Goal: Information Seeking & Learning: Learn about a topic

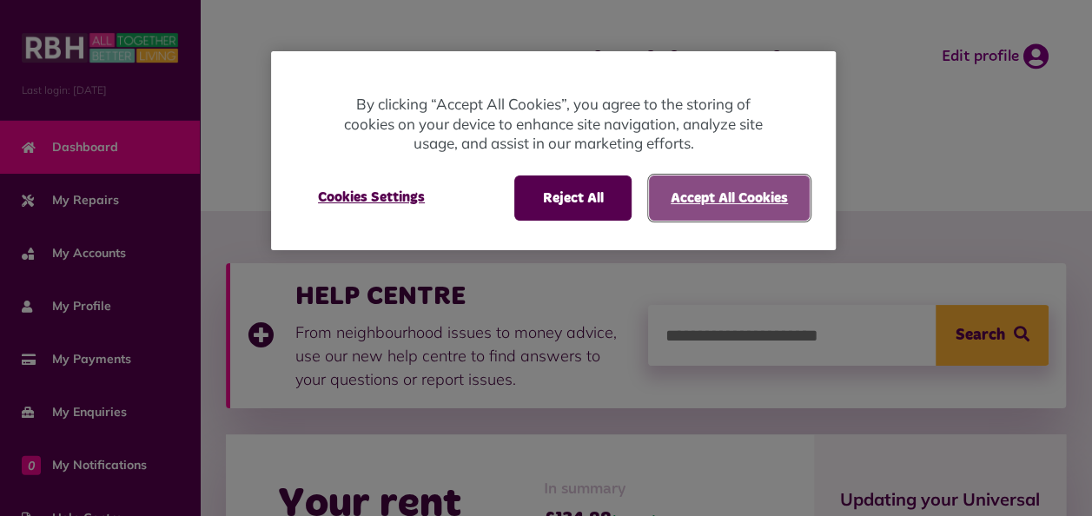
click at [679, 191] on button "Accept All Cookies" at bounding box center [729, 197] width 161 height 45
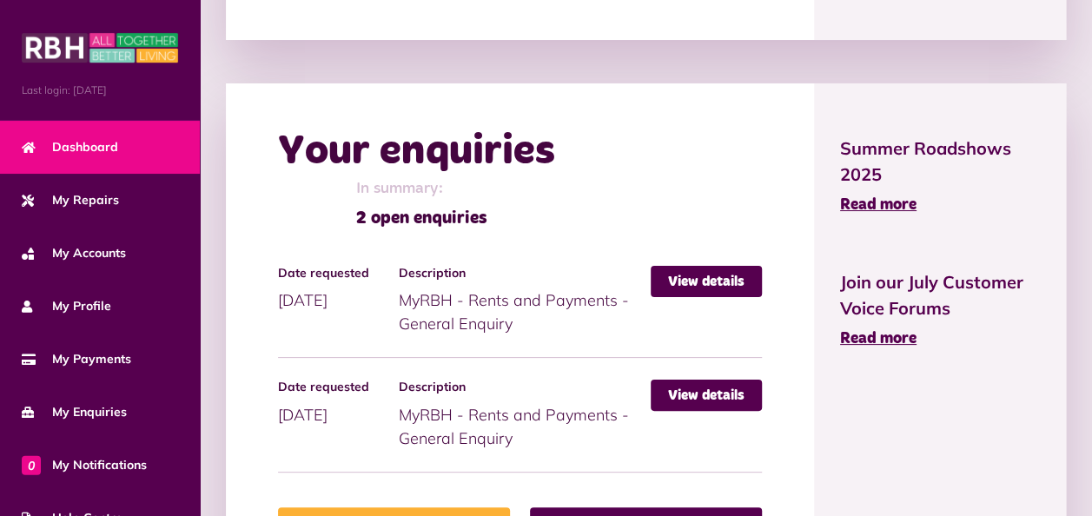
scroll to position [1055, 0]
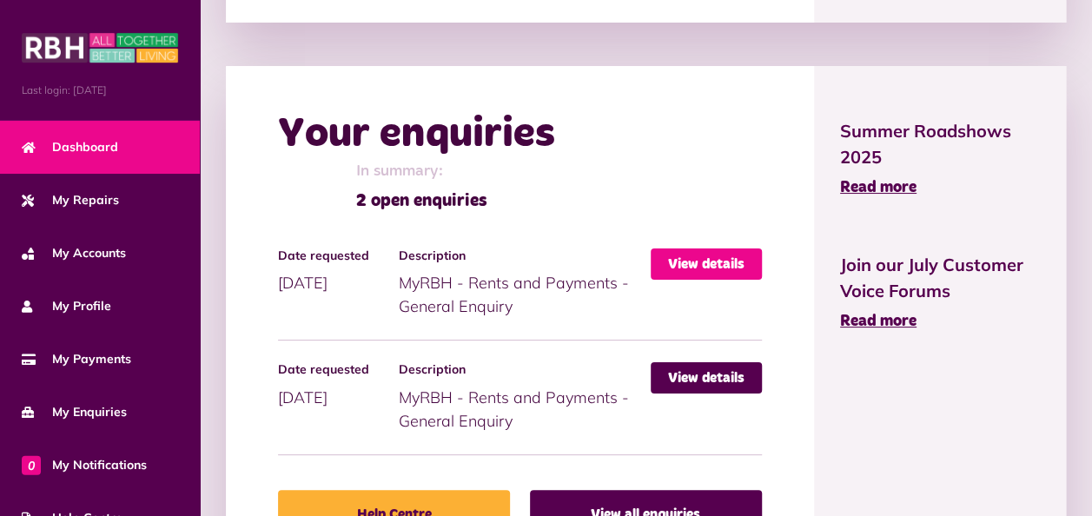
click at [722, 280] on link "View details" at bounding box center [706, 263] width 111 height 31
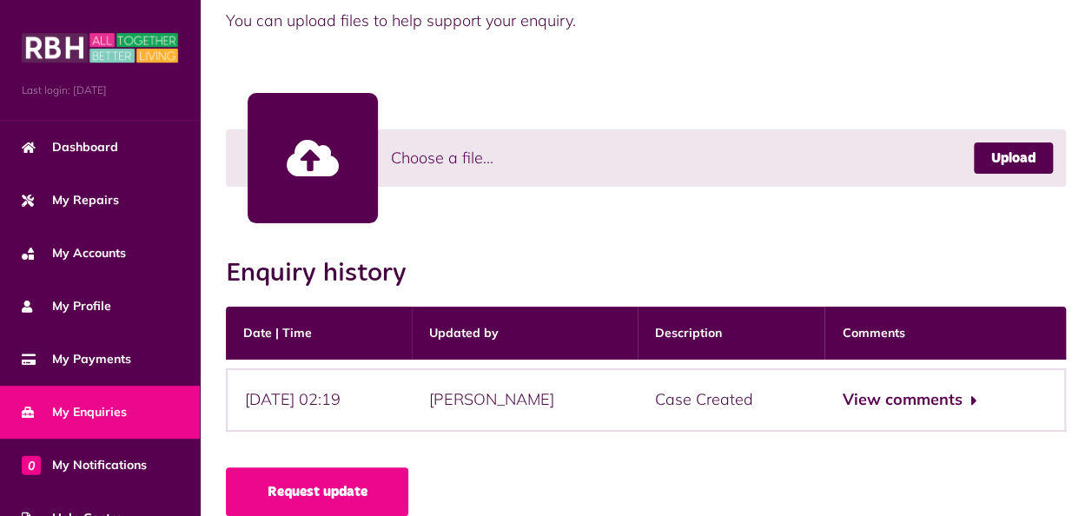
scroll to position [512, 0]
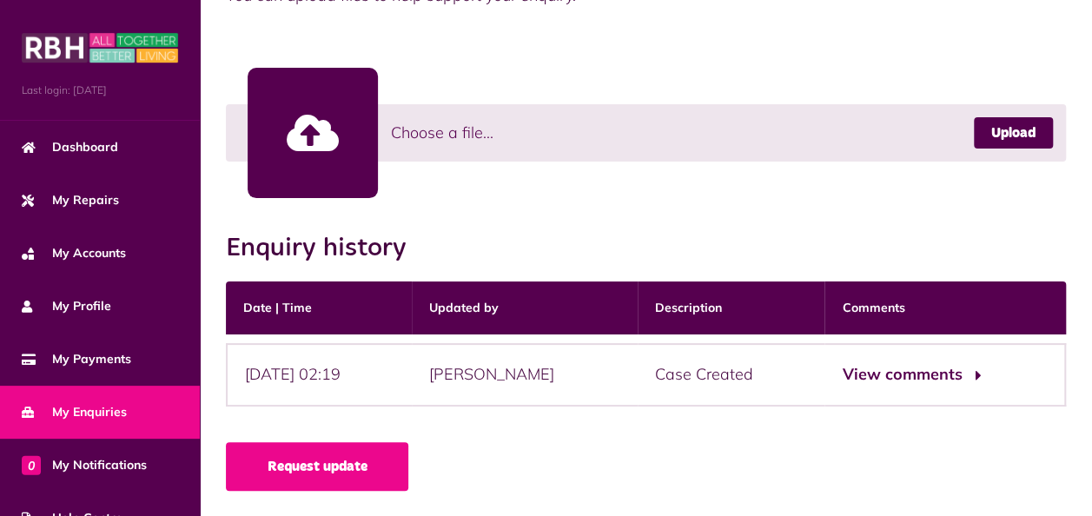
click at [950, 372] on button "View comments" at bounding box center [909, 374] width 135 height 25
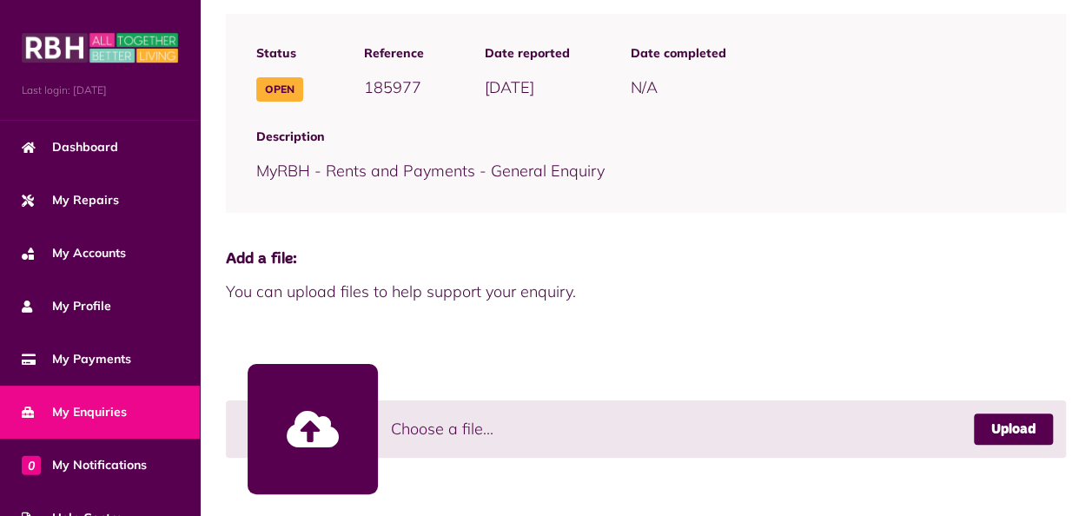
scroll to position [224, 0]
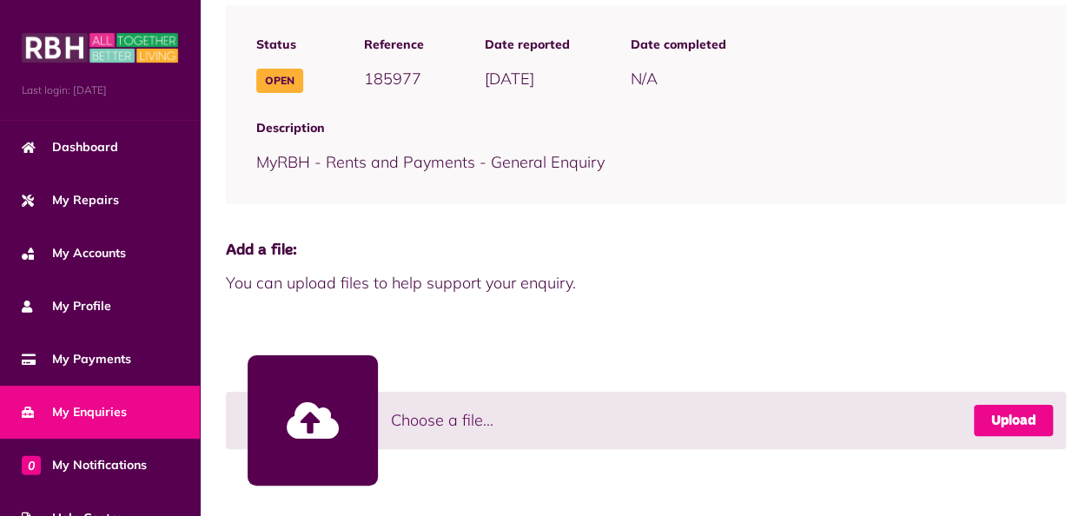
click at [1019, 420] on link "Upload" at bounding box center [1013, 420] width 79 height 31
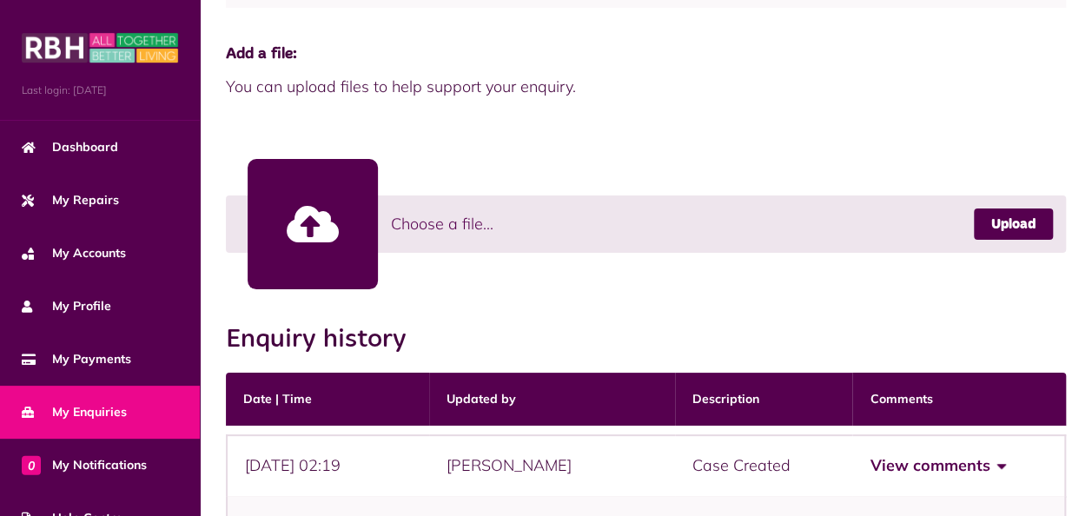
scroll to position [444, 0]
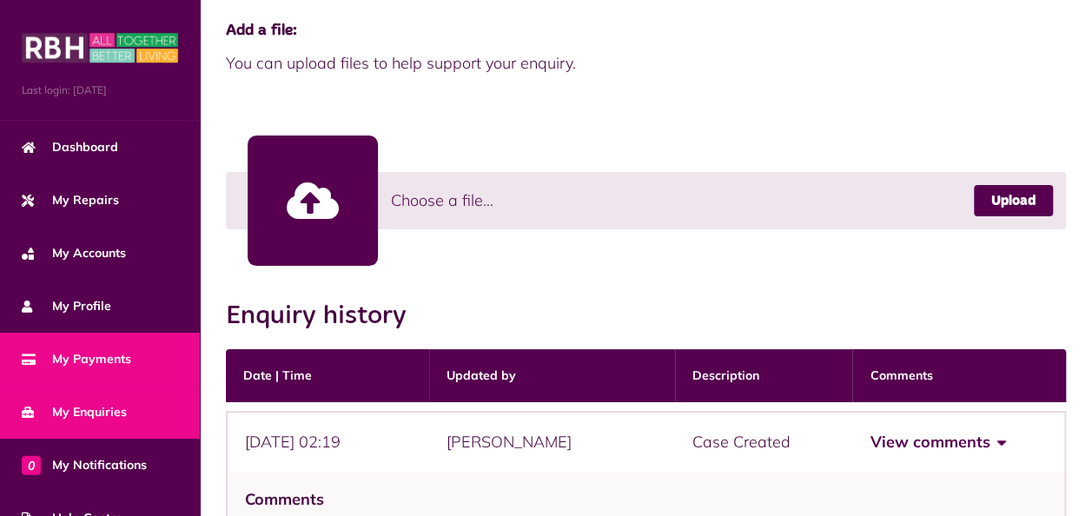
click at [80, 354] on span "My Payments" at bounding box center [76, 359] width 109 height 18
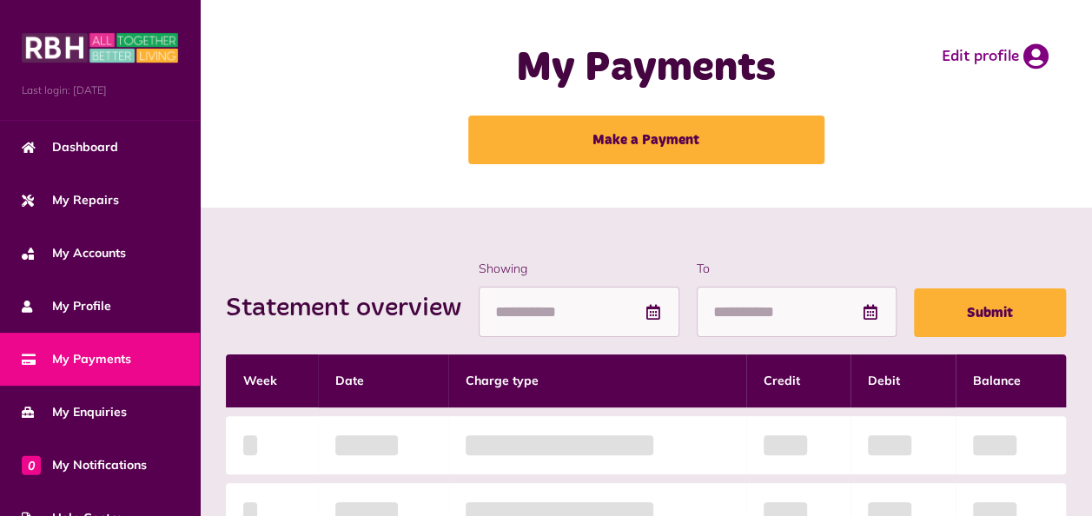
click at [80, 354] on span "My Payments" at bounding box center [76, 359] width 109 height 18
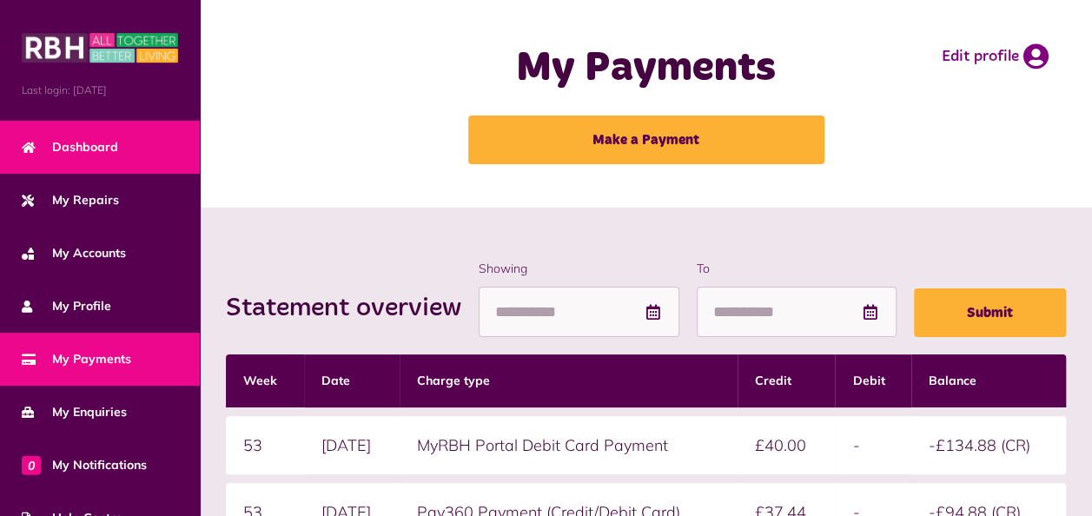
click at [97, 145] on span "Dashboard" at bounding box center [70, 147] width 96 height 18
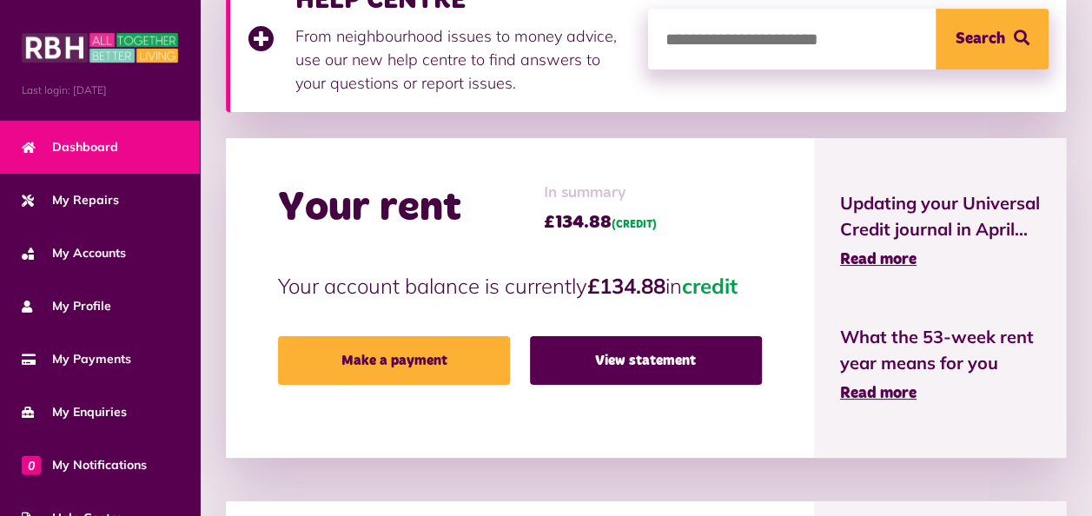
scroll to position [313, 0]
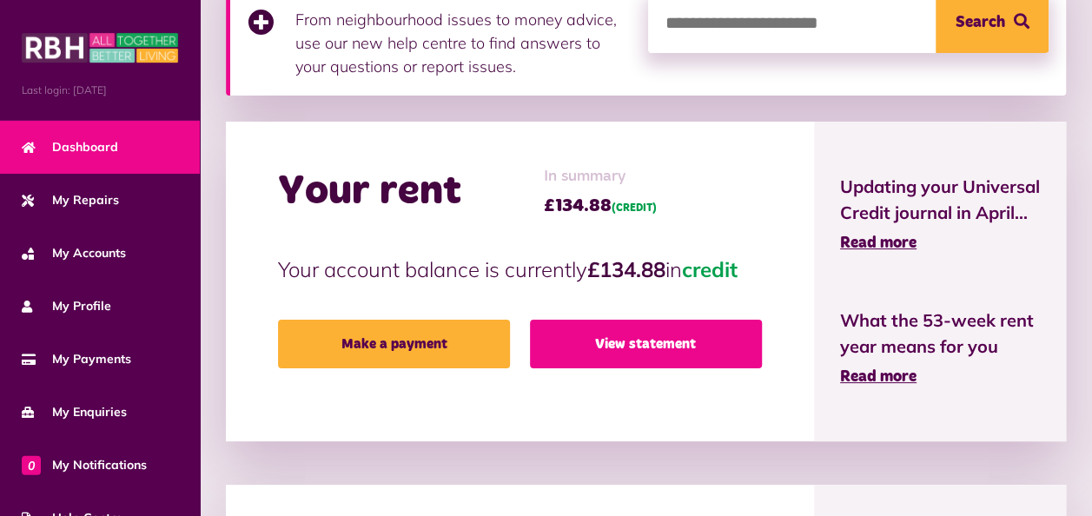
click at [640, 337] on link "View statement" at bounding box center [646, 344] width 232 height 49
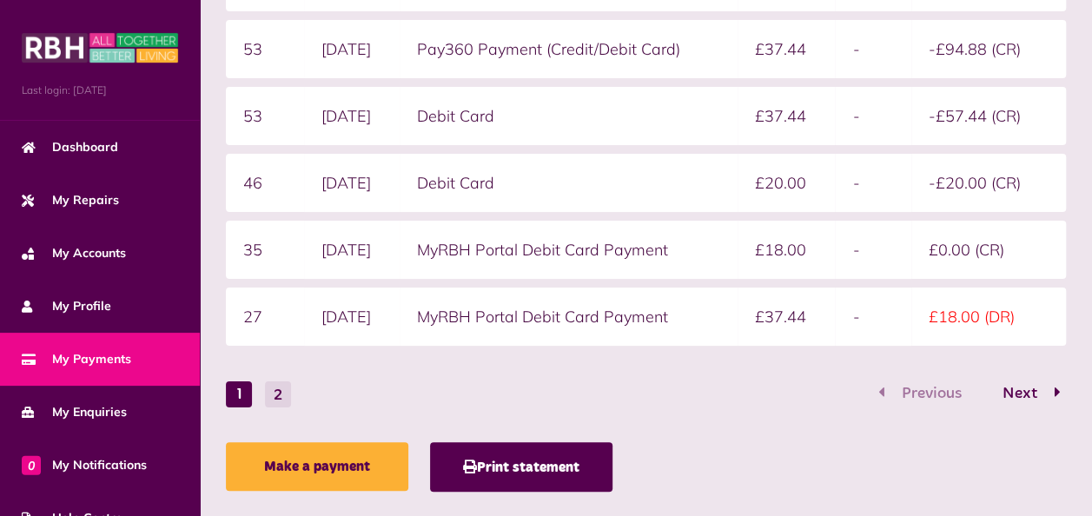
scroll to position [487, 0]
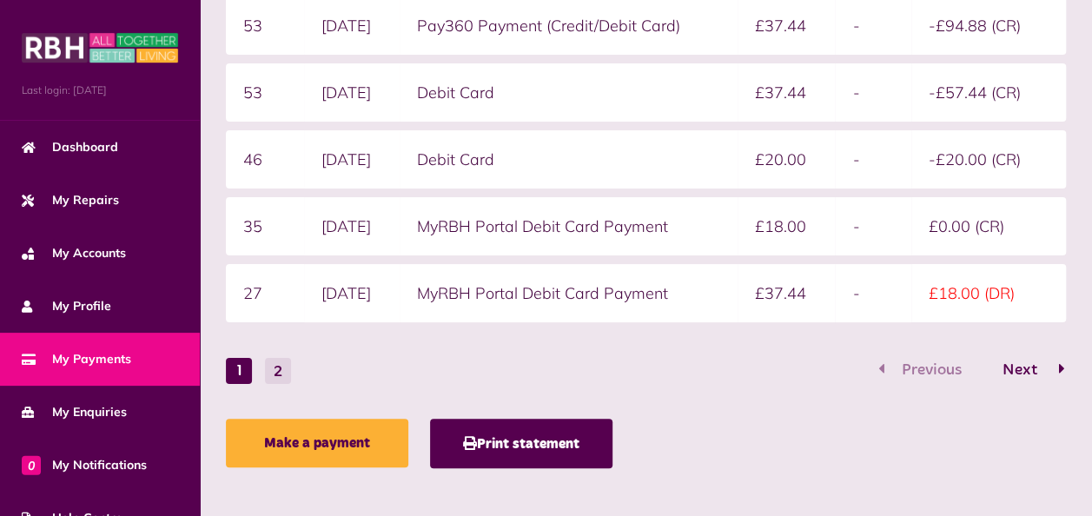
click at [1023, 362] on span "Next" at bounding box center [1020, 370] width 61 height 16
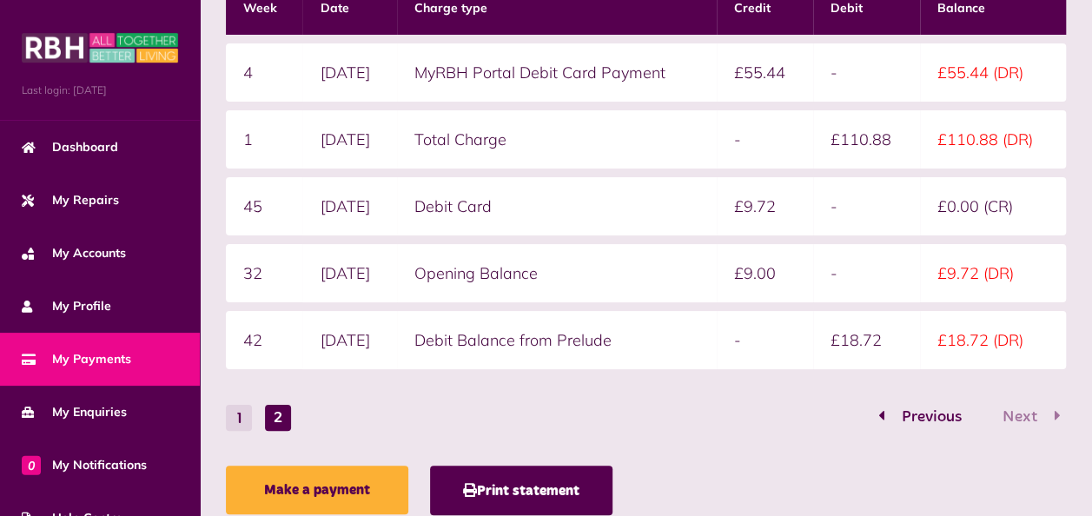
scroll to position [431, 0]
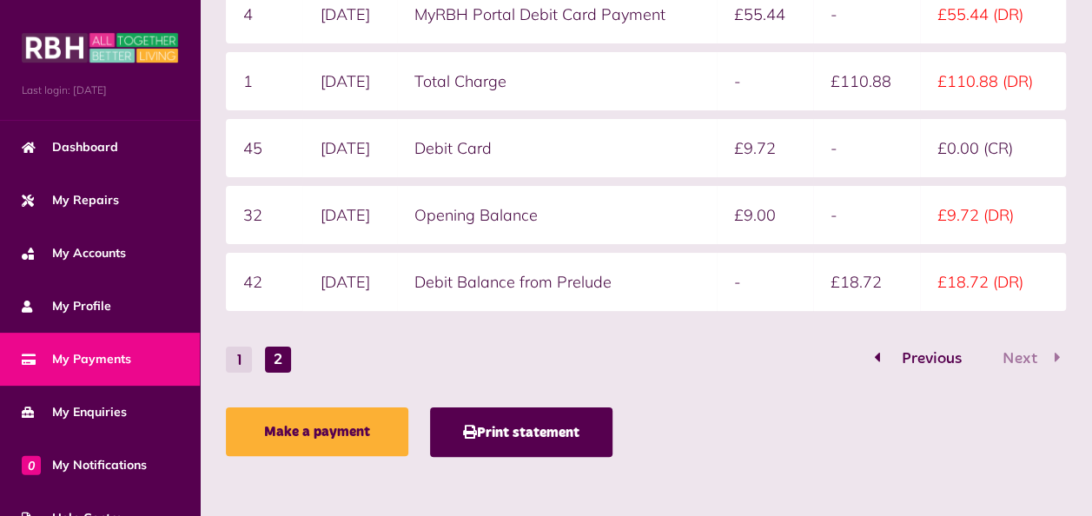
click at [908, 356] on span "Previous" at bounding box center [932, 359] width 86 height 16
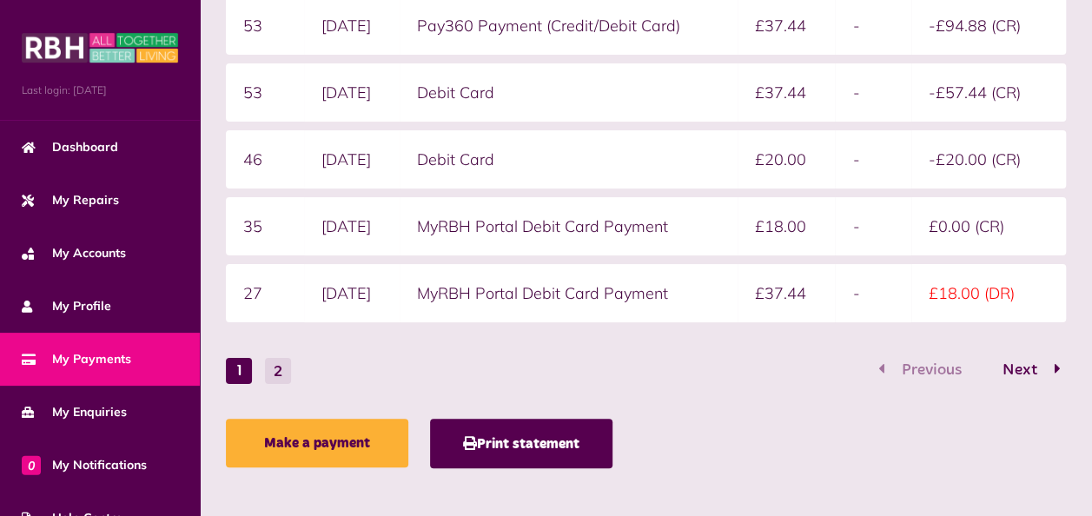
scroll to position [498, 0]
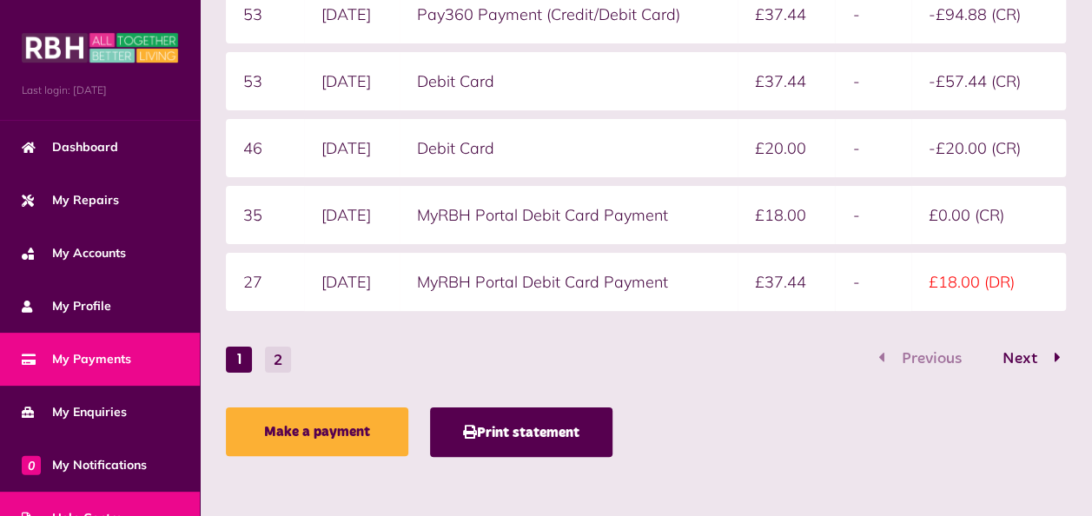
click at [96, 513] on span "Help Centre" at bounding box center [72, 518] width 101 height 18
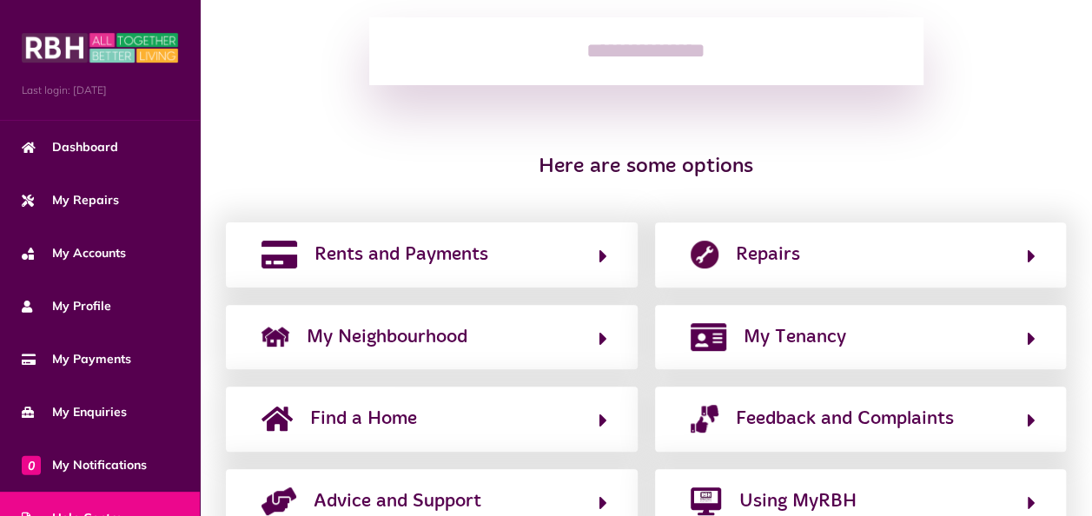
scroll to position [335, 0]
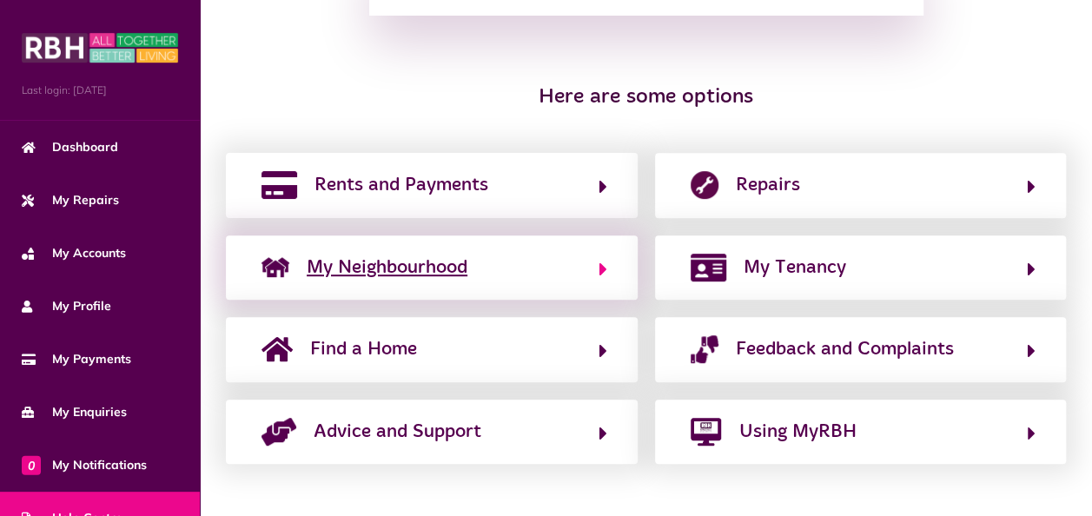
click at [599, 269] on icon "button" at bounding box center [603, 269] width 8 height 21
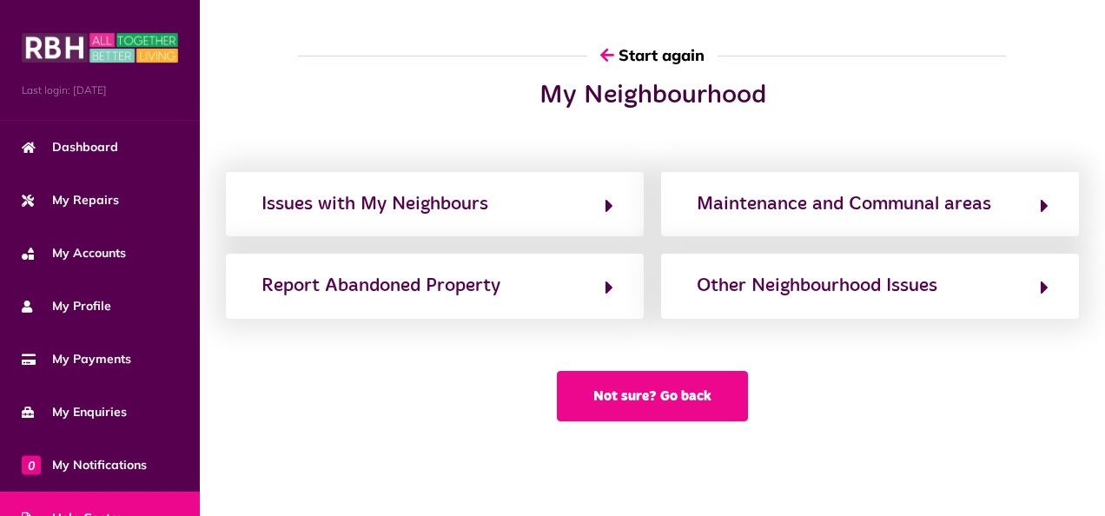
click at [695, 390] on button "Not sure? Go back" at bounding box center [652, 396] width 191 height 50
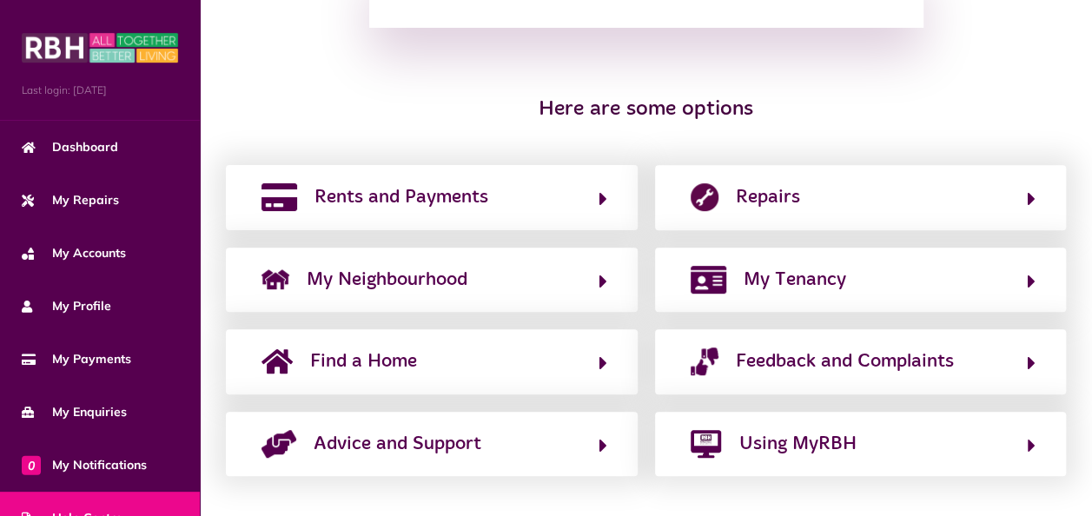
scroll to position [335, 0]
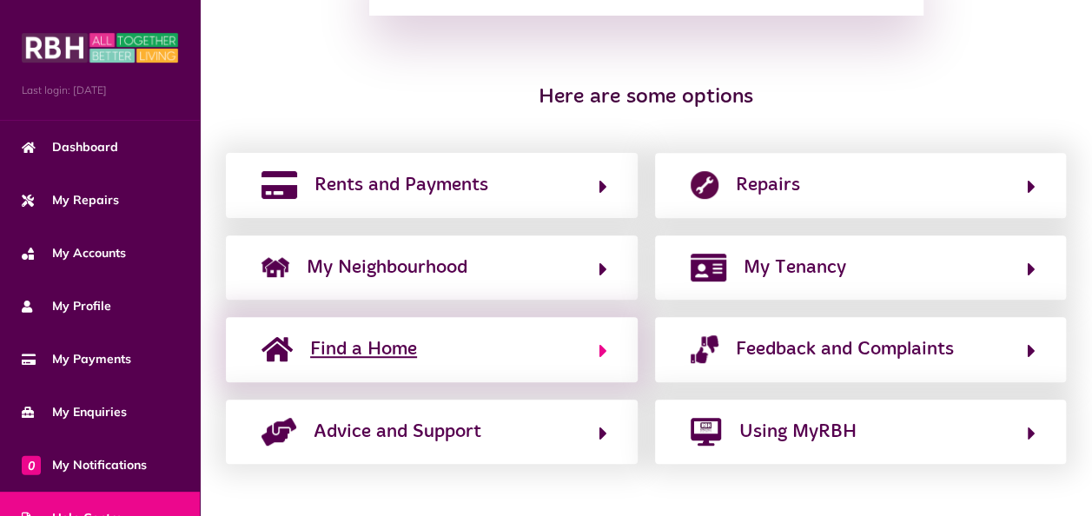
click at [597, 346] on button "Find a Home" at bounding box center [431, 349] width 351 height 30
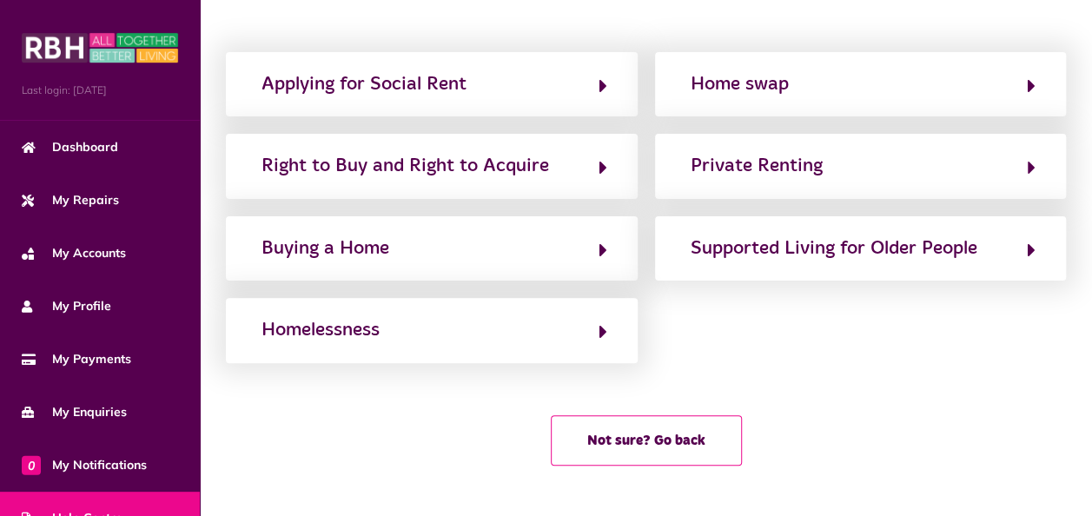
scroll to position [0, 0]
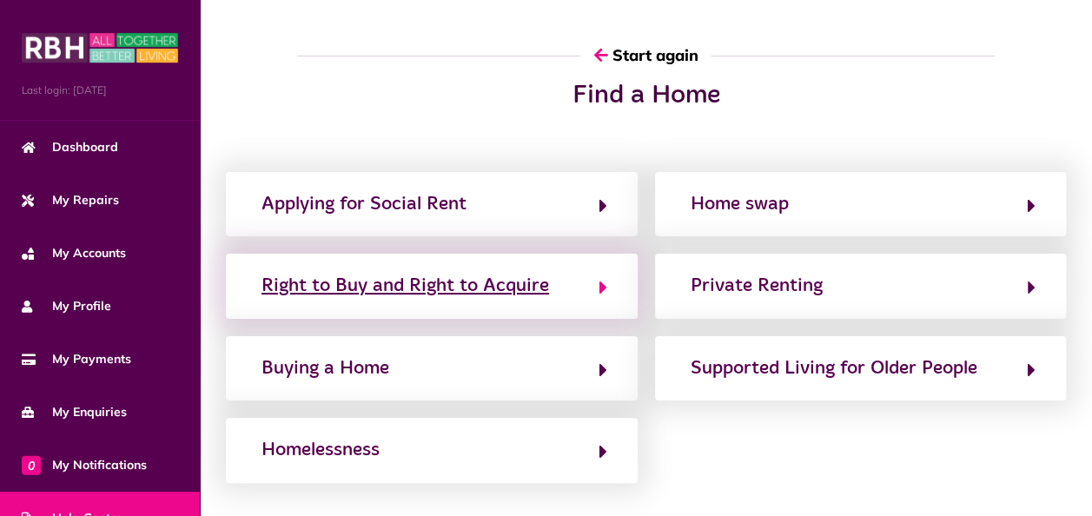
click at [602, 285] on icon "button" at bounding box center [603, 287] width 8 height 21
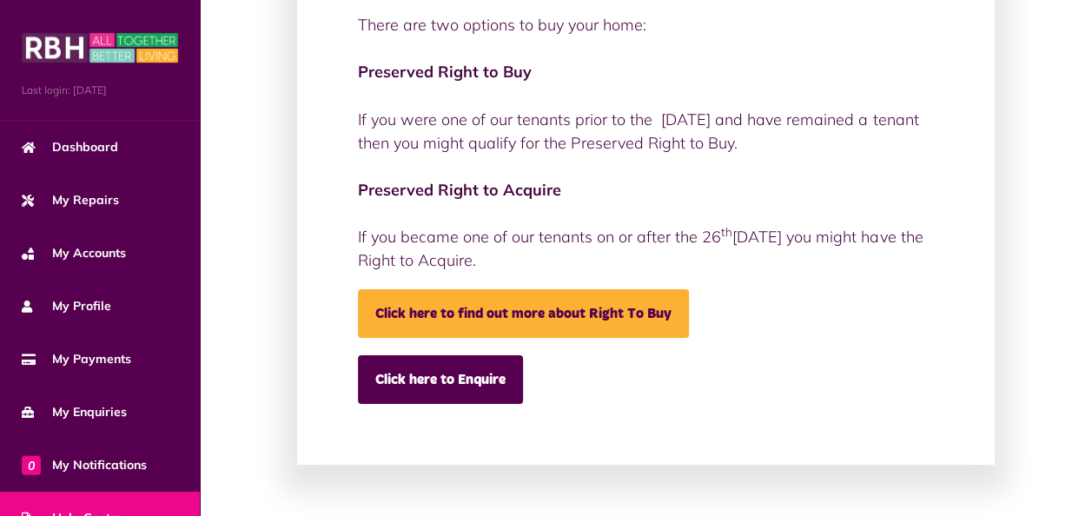
scroll to position [322, 0]
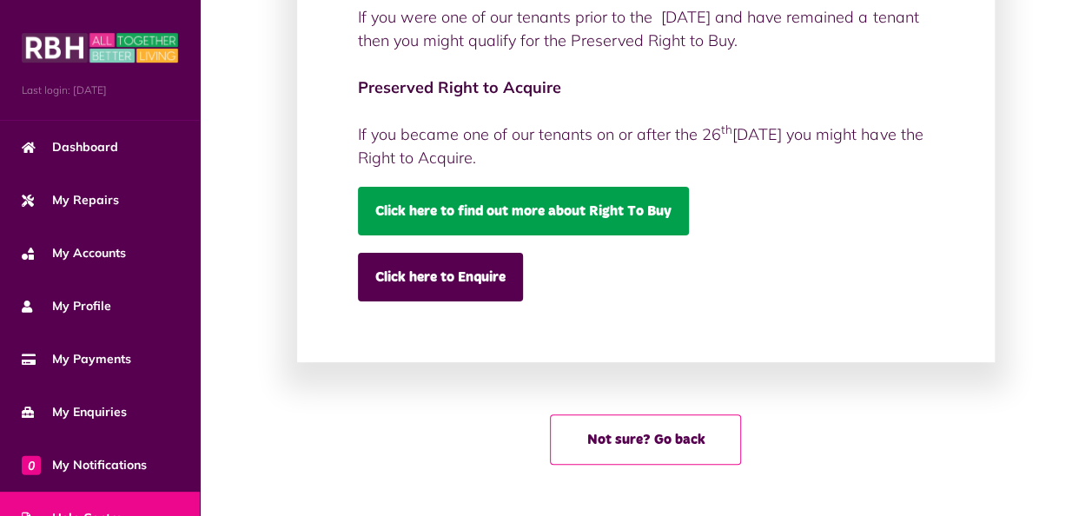
click at [665, 207] on link "Click here to find out more about Right To Buy" at bounding box center [523, 211] width 331 height 49
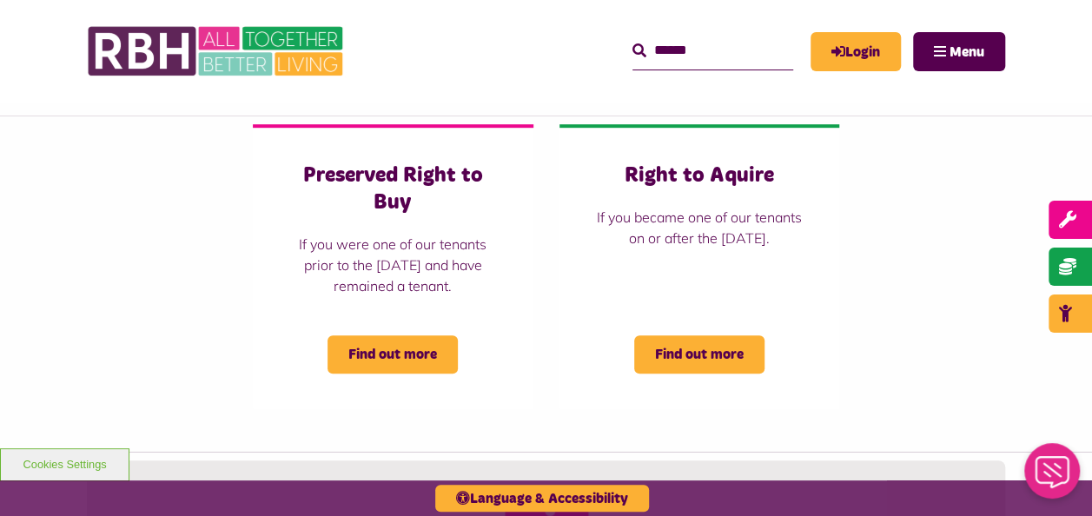
scroll to position [440, 0]
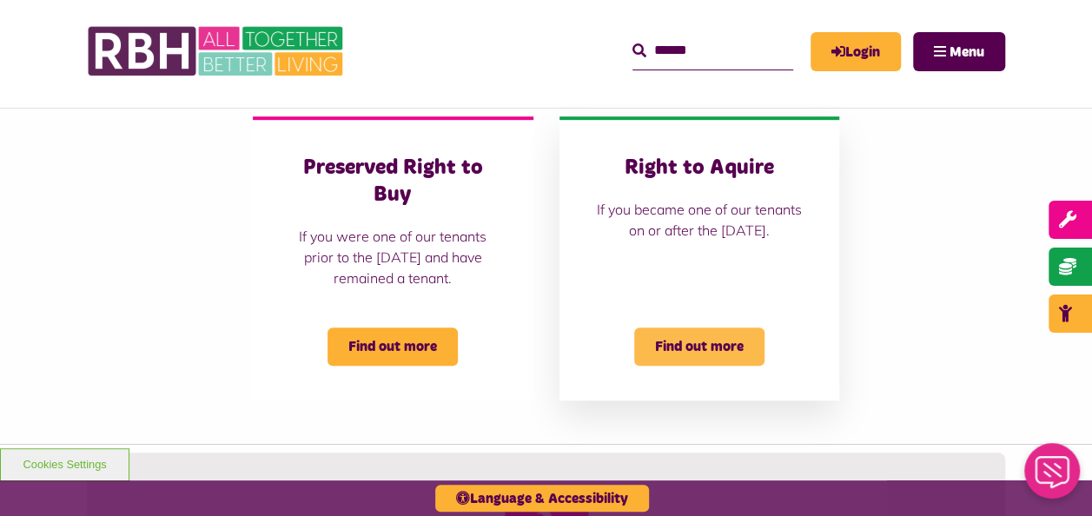
click at [732, 339] on span "Find out more" at bounding box center [699, 347] width 130 height 38
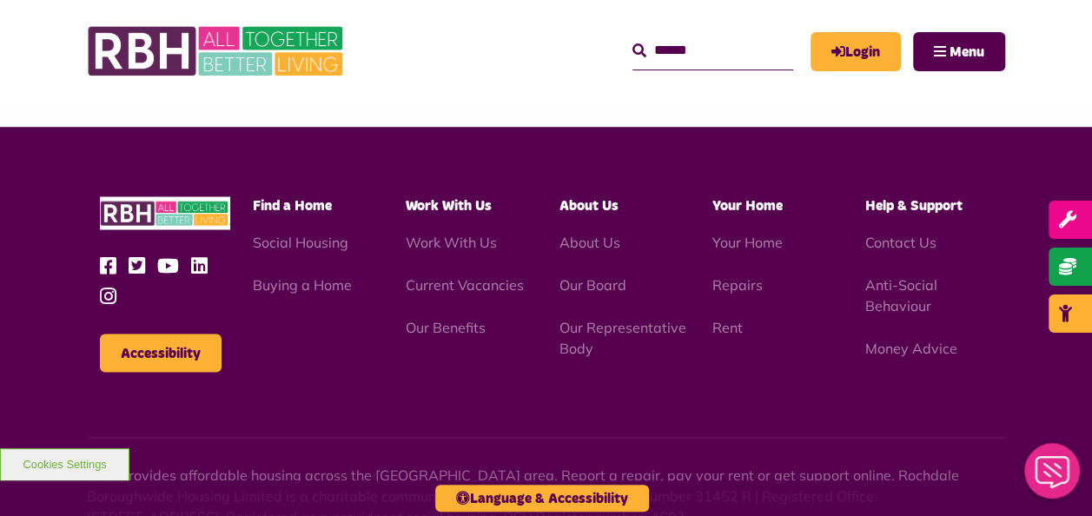
scroll to position [1474, 0]
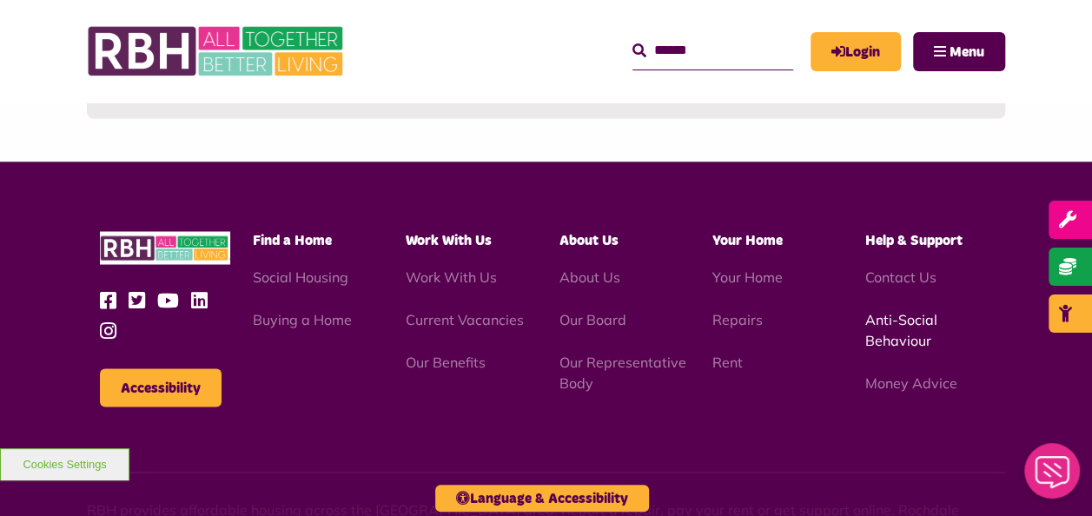
click at [917, 324] on link "Anti-Social Behaviour" at bounding box center [901, 329] width 72 height 38
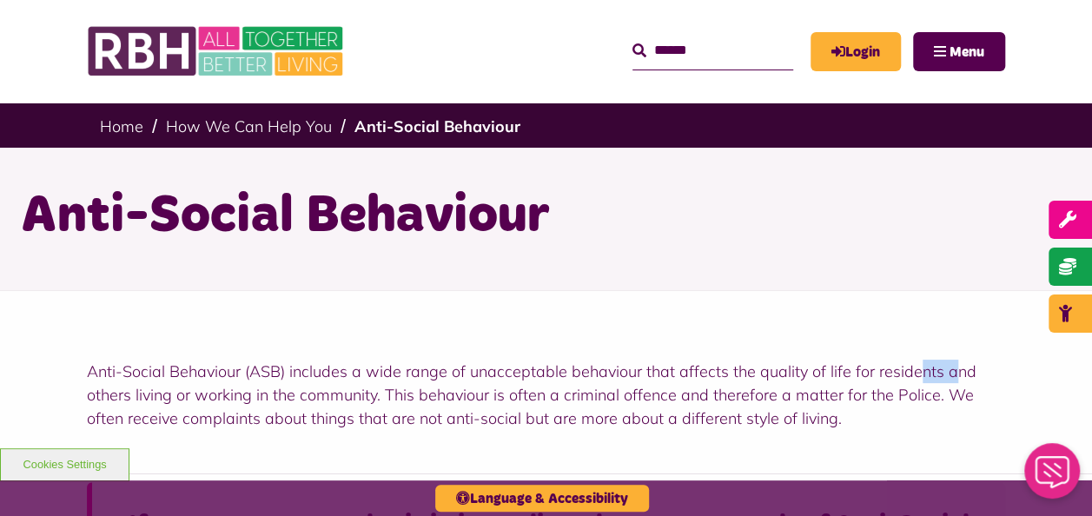
drag, startPoint x: 0, startPoint y: 0, endPoint x: 952, endPoint y: 342, distance: 1011.8
click at [952, 342] on div "Anti-Social Behaviour (ASB) includes a wide range of unacceptable behaviour tha…" at bounding box center [546, 381] width 1092 height 183
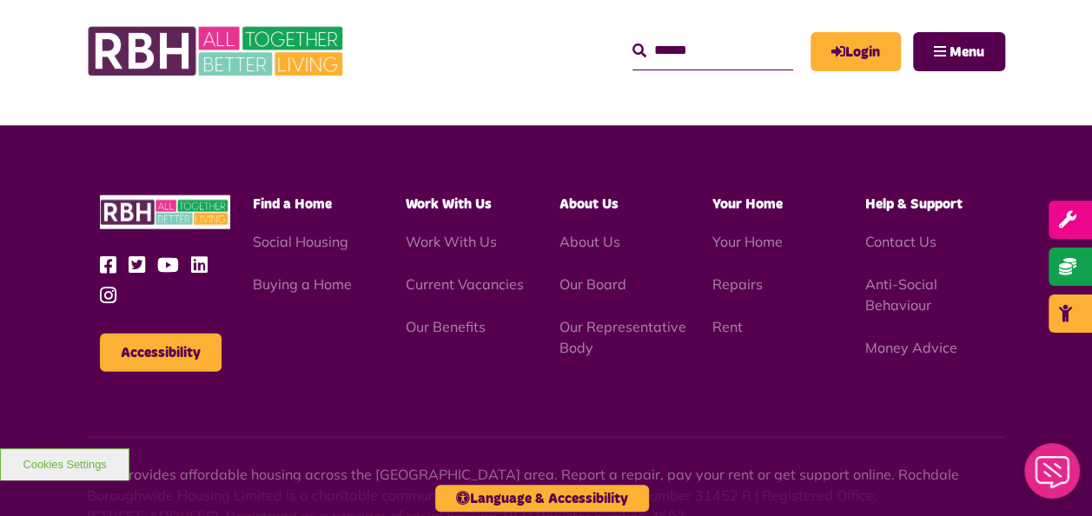
scroll to position [1796, 0]
